Goal: Task Accomplishment & Management: Use online tool/utility

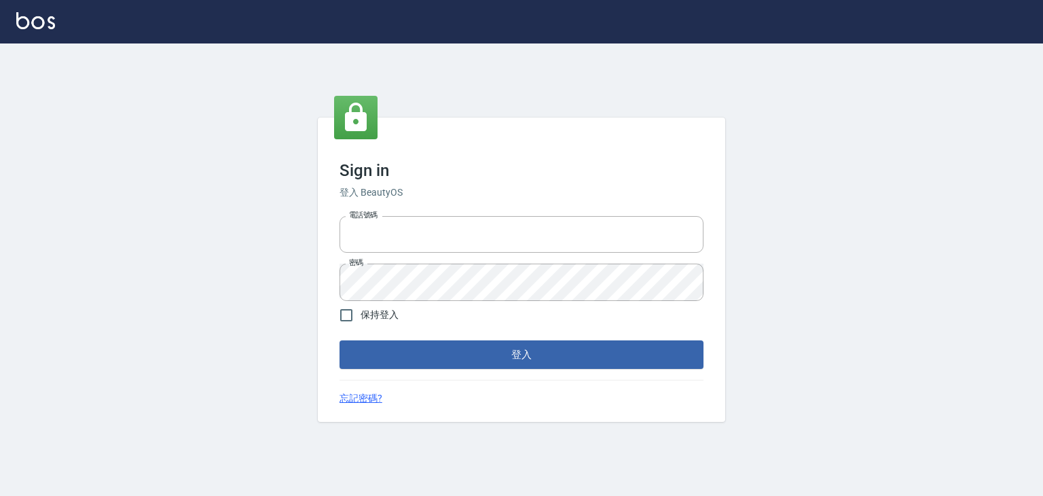
type input "6430581"
drag, startPoint x: 361, startPoint y: 311, endPoint x: 386, endPoint y: 389, distance: 81.9
click at [362, 311] on span "保持登入" at bounding box center [380, 315] width 38 height 14
click at [361, 311] on input "保持登入" at bounding box center [346, 315] width 29 height 29
checkbox input "true"
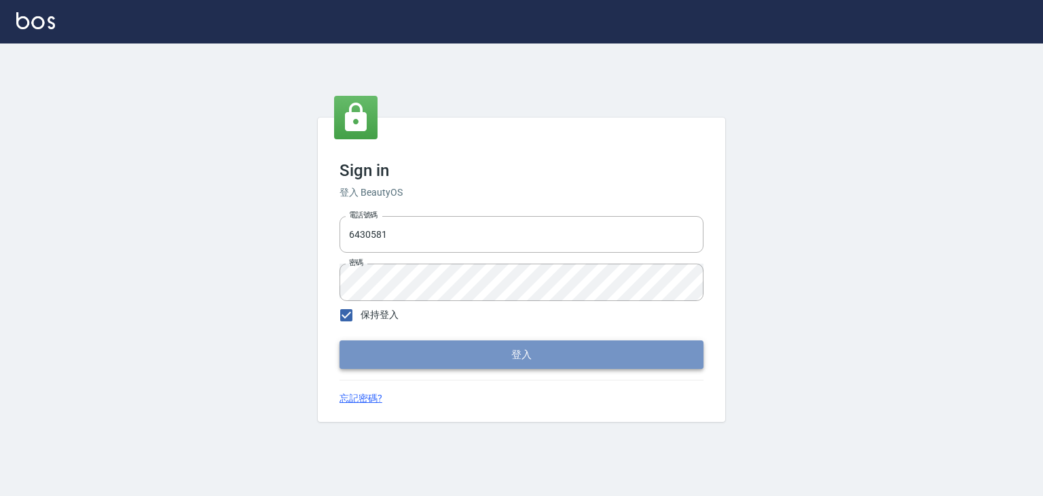
click at [382, 365] on button "登入" at bounding box center [522, 354] width 364 height 29
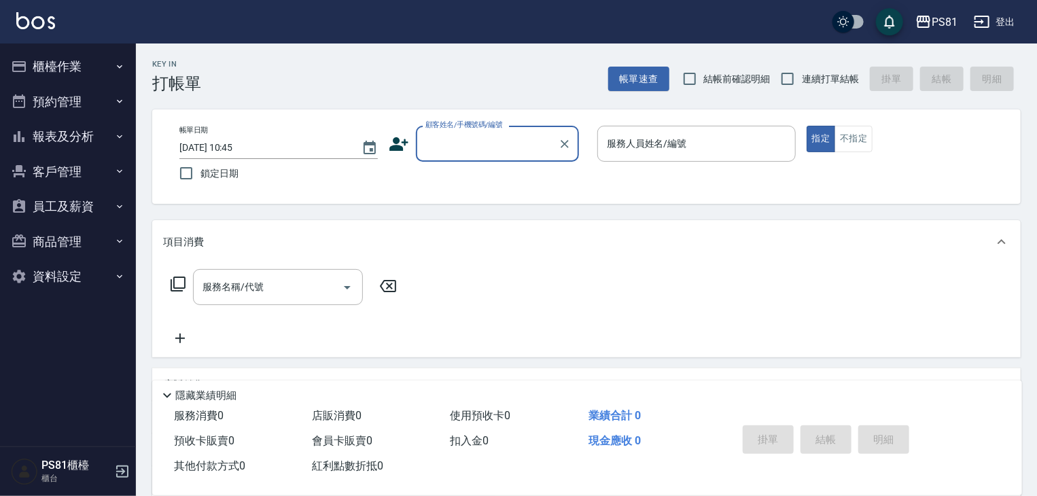
click at [46, 73] on button "櫃檯作業" at bounding box center [67, 66] width 125 height 35
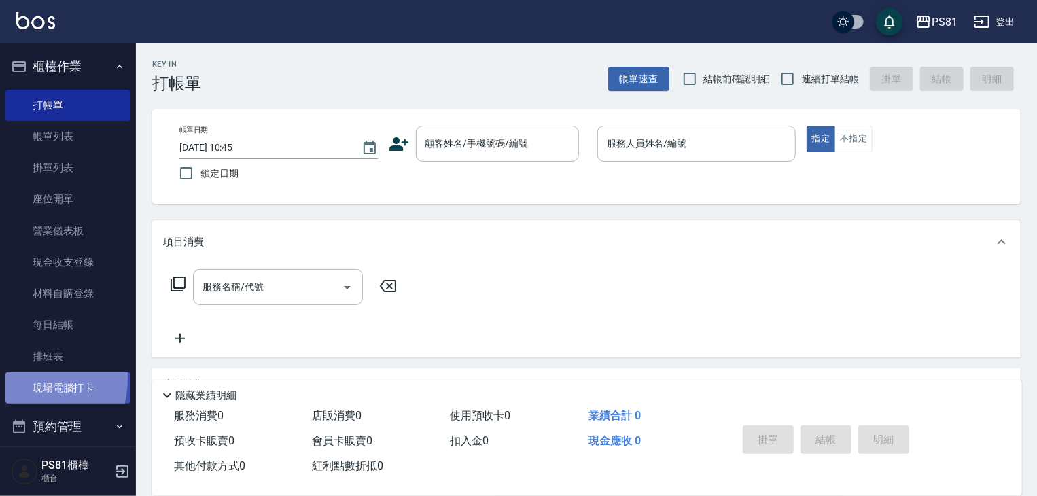
click at [19, 378] on link "現場電腦打卡" at bounding box center [67, 387] width 125 height 31
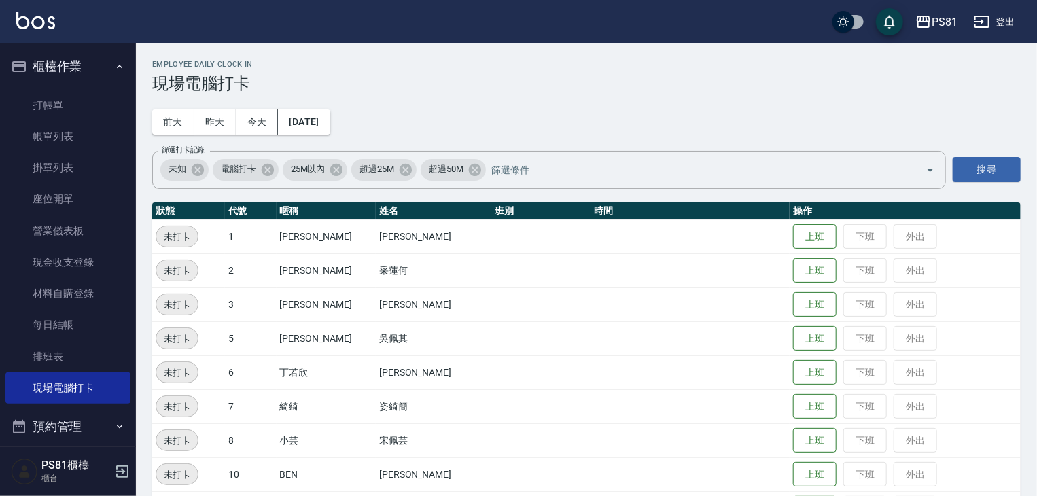
click at [772, 444] on tr "未打卡 8 小芸 [PERSON_NAME] 上班 下班 外出" at bounding box center [586, 440] width 868 height 34
click at [793, 445] on button "上班" at bounding box center [814, 441] width 43 height 24
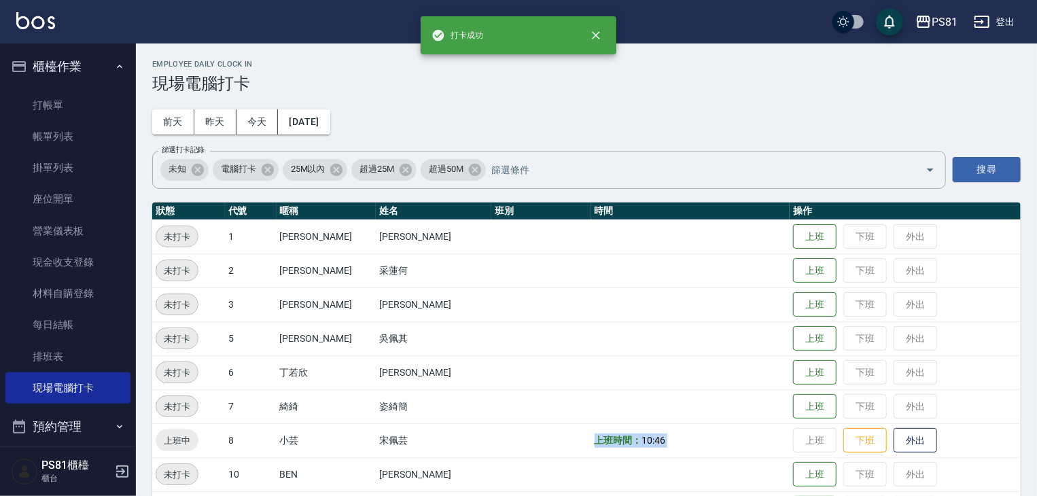
click at [751, 429] on td "上班時間： 10:46" at bounding box center [690, 440] width 199 height 34
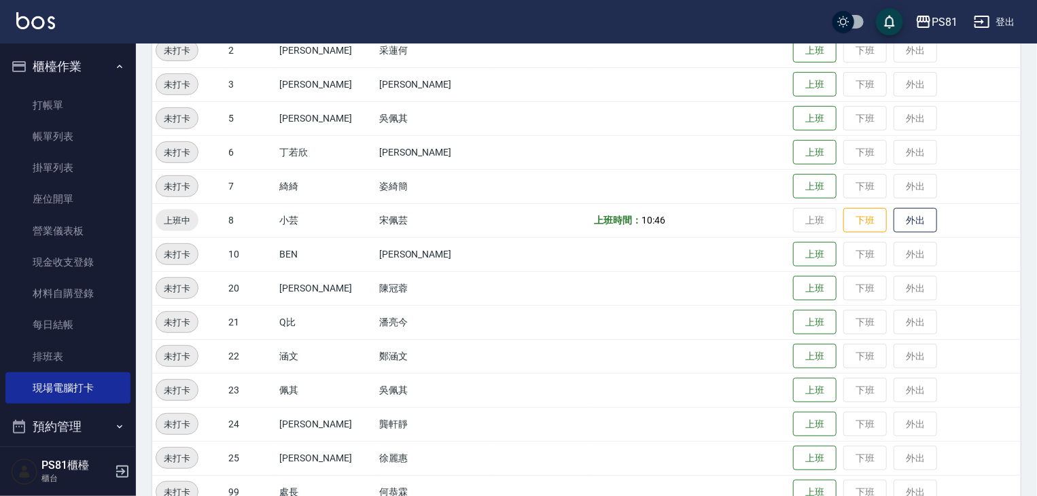
scroll to position [231, 0]
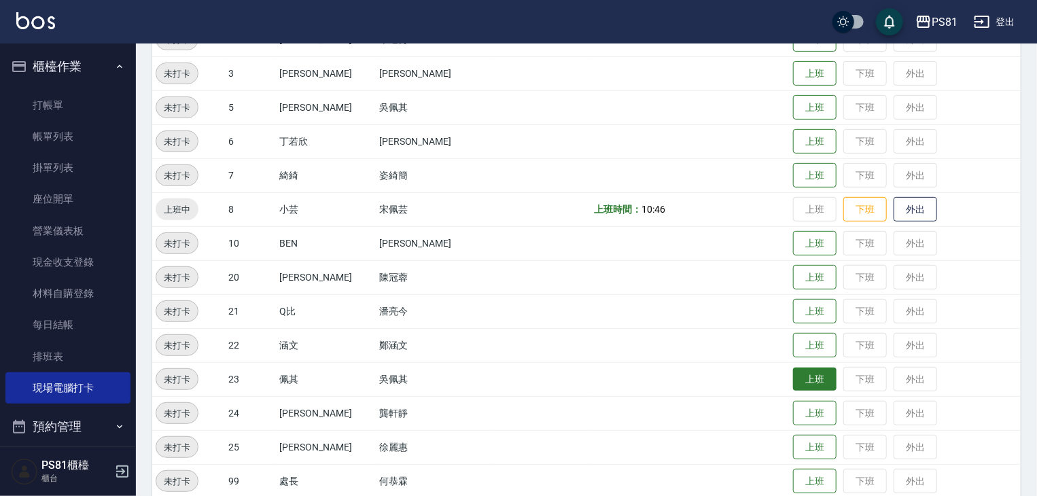
click at [807, 386] on button "上班" at bounding box center [814, 379] width 43 height 24
click at [794, 348] on button "上班" at bounding box center [814, 346] width 43 height 24
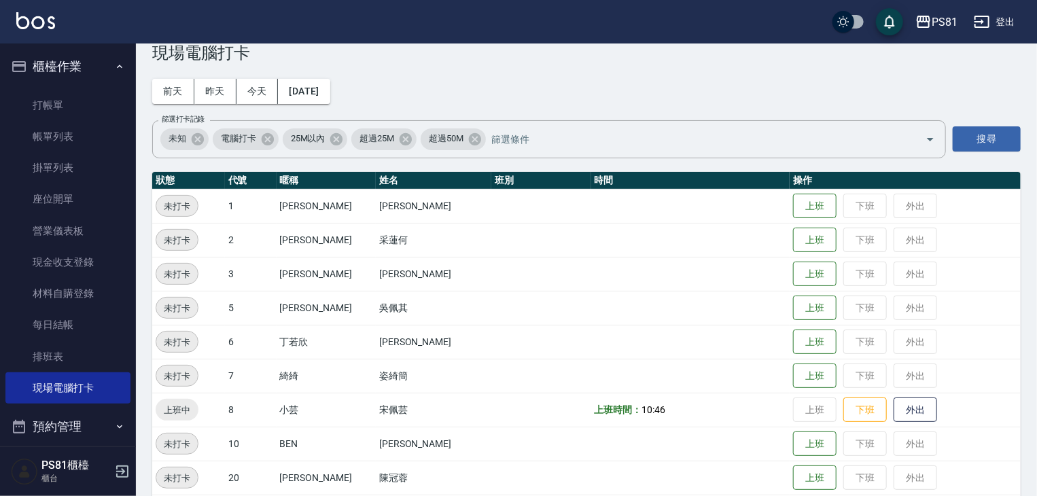
scroll to position [27, 0]
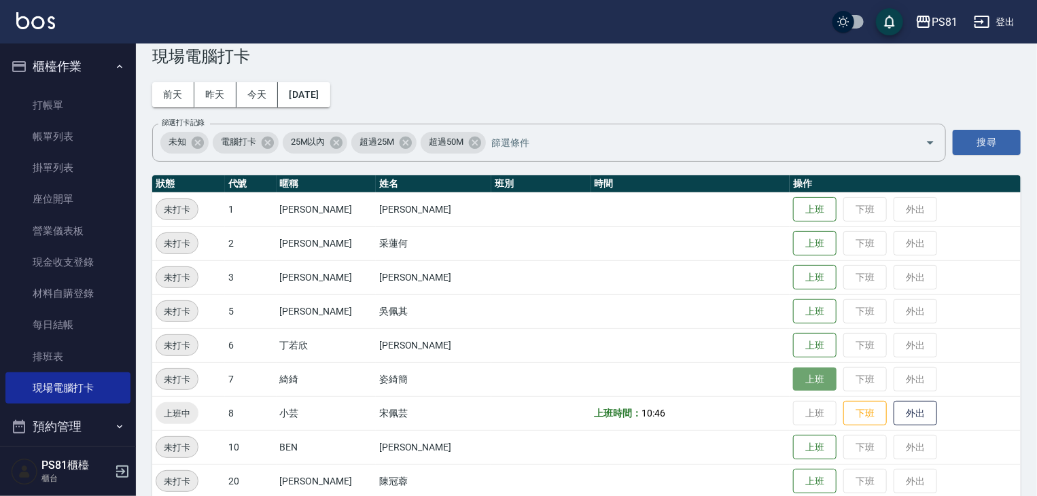
click at [793, 373] on button "上班" at bounding box center [814, 379] width 43 height 24
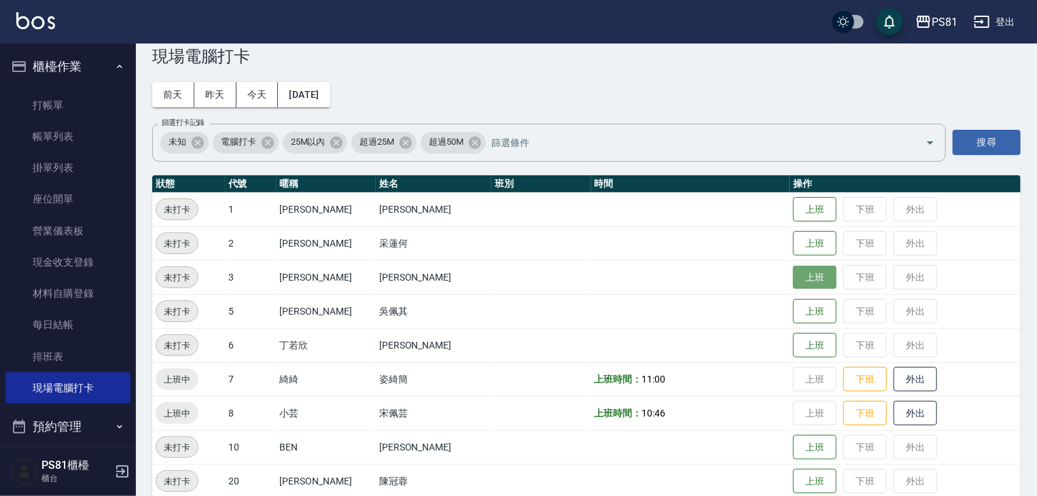
click at [815, 273] on button "上班" at bounding box center [814, 278] width 43 height 24
